Goal: Information Seeking & Learning: Check status

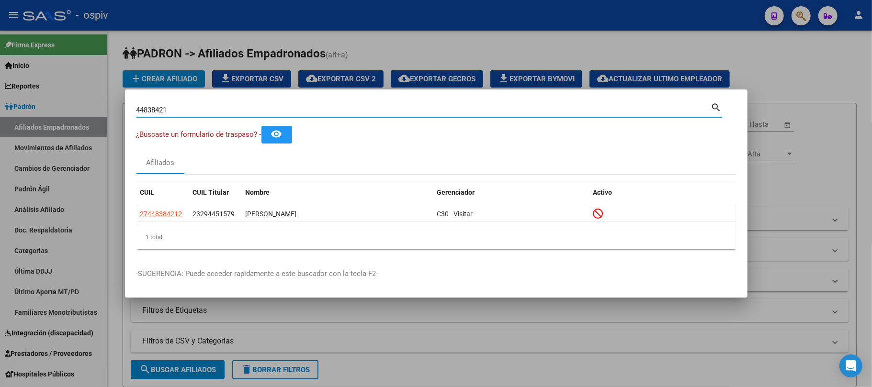
drag, startPoint x: 190, startPoint y: 113, endPoint x: 95, endPoint y: 104, distance: 95.7
click at [96, 105] on div "44838421 Buscar (apellido, dni, cuil, nro traspaso, cuit, obra social) search ¿…" at bounding box center [436, 193] width 872 height 387
type input "43206759"
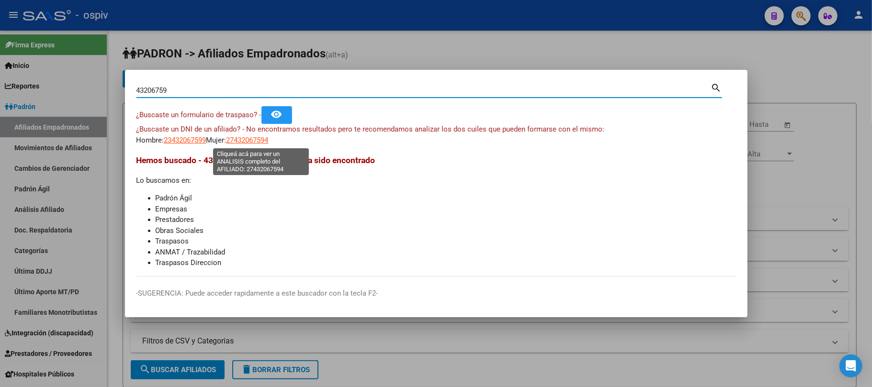
click at [259, 142] on span "27432067594" at bounding box center [247, 140] width 42 height 9
type textarea "27432067594"
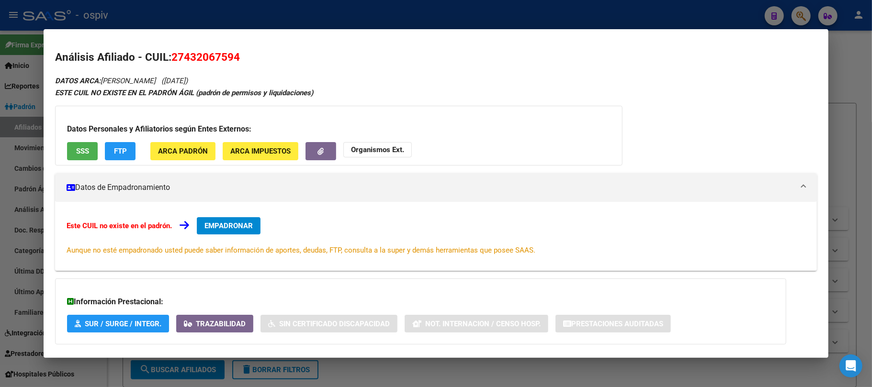
click at [307, 17] on div at bounding box center [436, 193] width 872 height 387
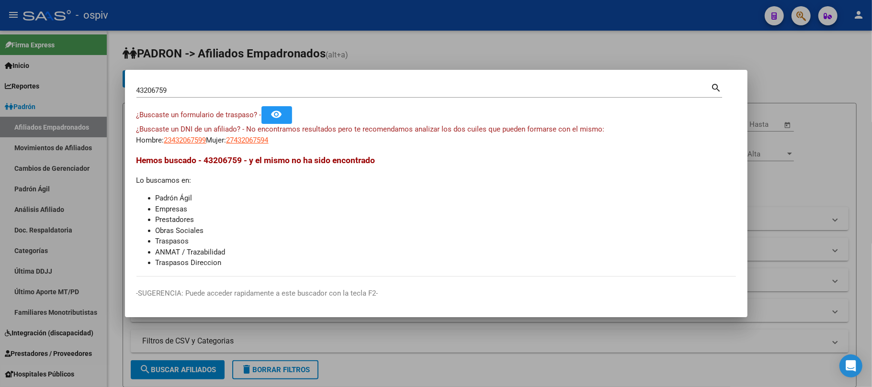
drag, startPoint x: 143, startPoint y: 93, endPoint x: 156, endPoint y: 91, distance: 13.5
click at [146, 92] on input "43206759" at bounding box center [423, 90] width 574 height 9
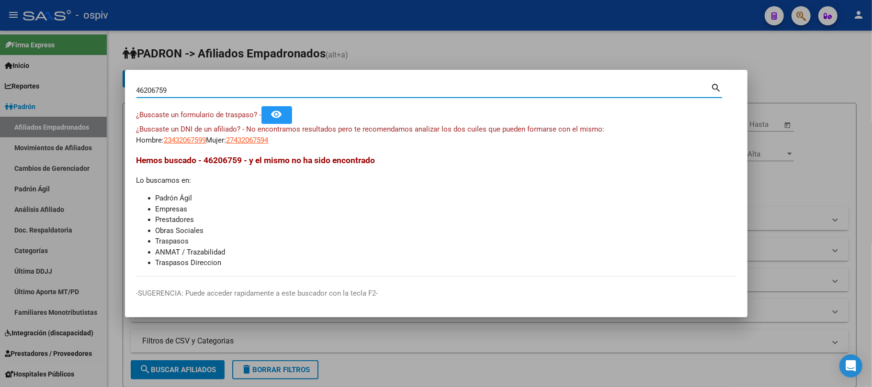
type input "46206759"
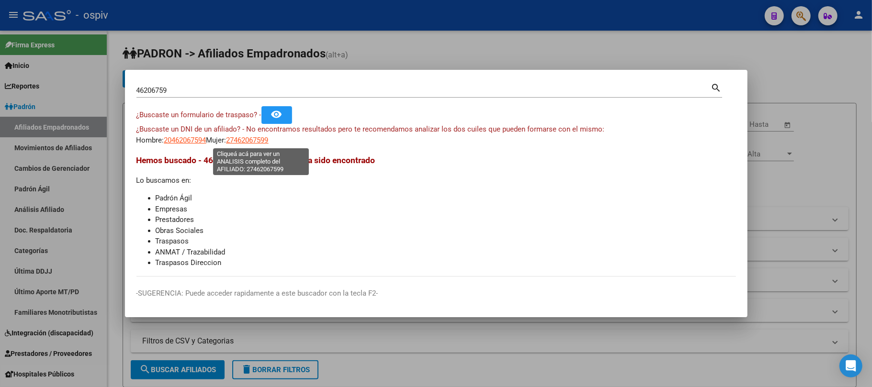
click at [264, 144] on span "27462067599" at bounding box center [247, 140] width 42 height 9
type textarea "27462067599"
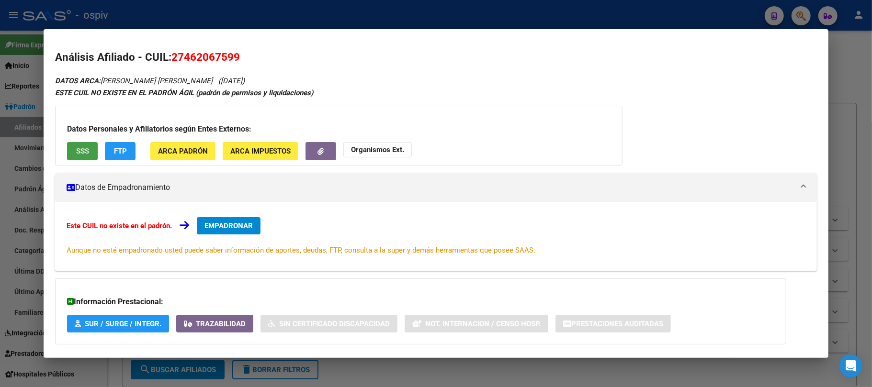
click at [81, 151] on span "SSS" at bounding box center [82, 151] width 13 height 9
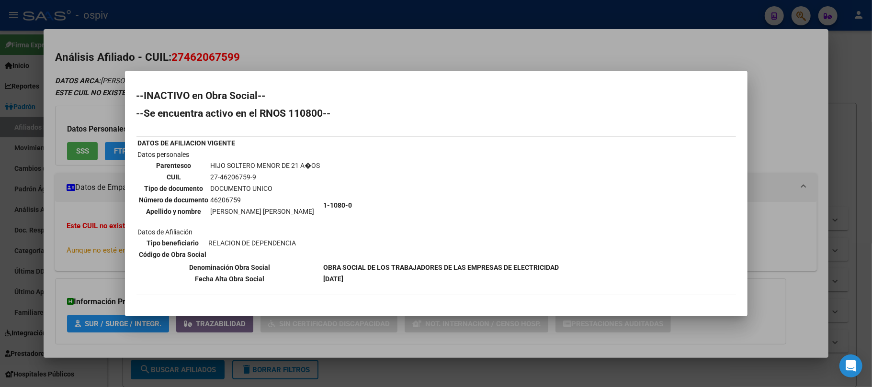
click at [364, 20] on div at bounding box center [436, 193] width 872 height 387
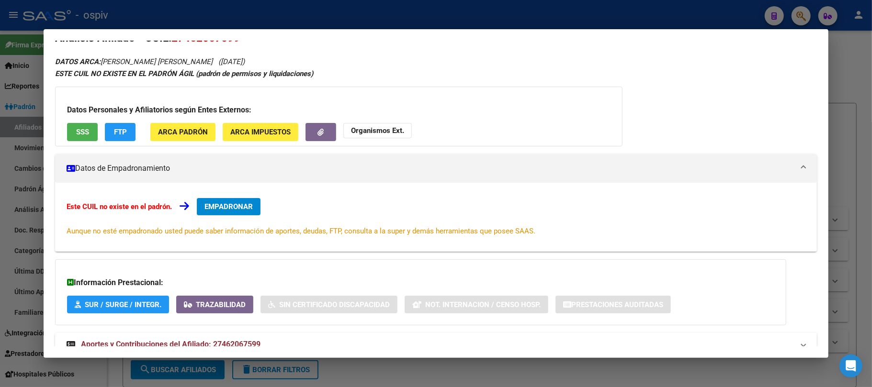
scroll to position [50, 0]
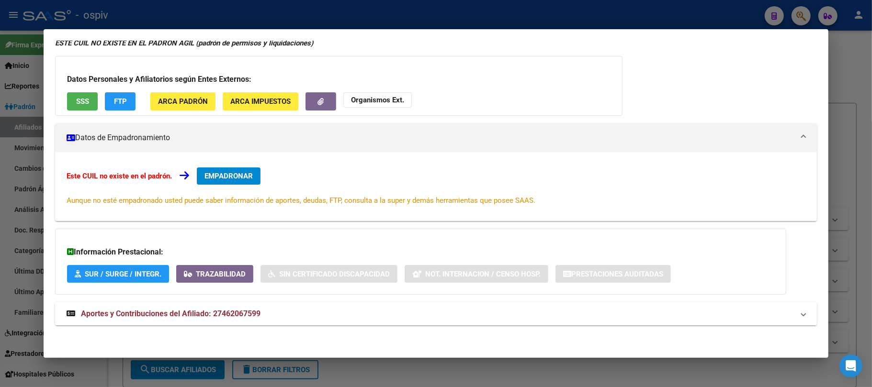
click at [200, 305] on mat-expansion-panel-header "Aportes y Contribuciones del Afiliado: 27462067599" at bounding box center [436, 314] width 762 height 23
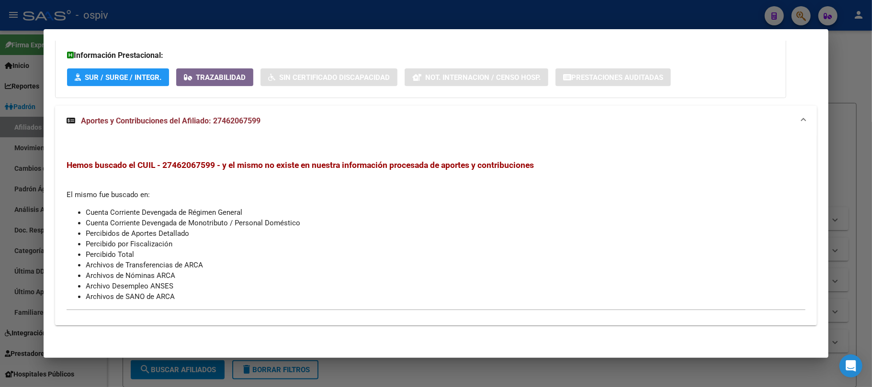
scroll to position [0, 0]
